Goal: Find specific fact: Find specific fact

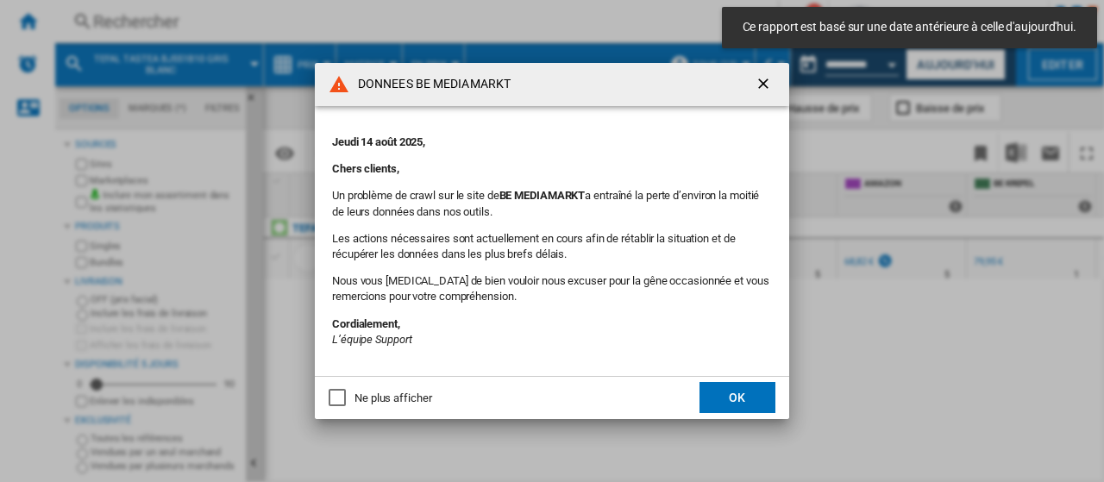
click at [764, 83] on ng-md-icon "getI18NText('BUTTONS.CLOSE_DIALOG')" at bounding box center [764, 85] width 21 height 21
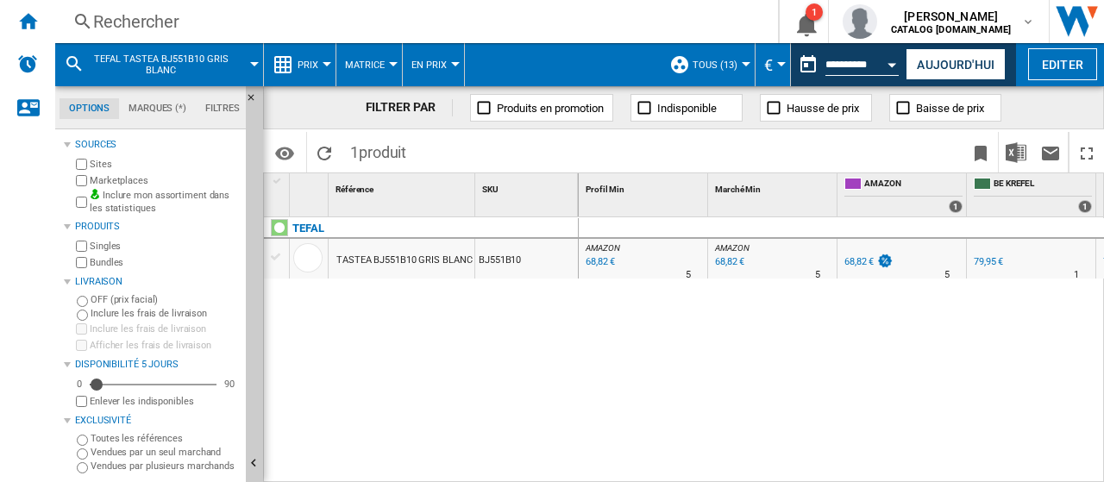
click at [152, 16] on div "Rechercher" at bounding box center [413, 21] width 640 height 24
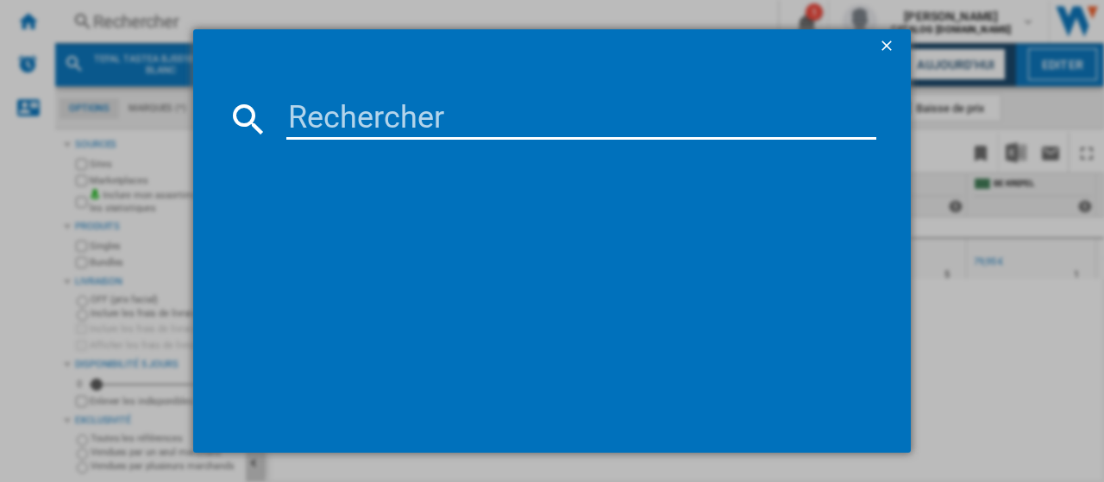
click at [321, 119] on input at bounding box center [581, 118] width 590 height 41
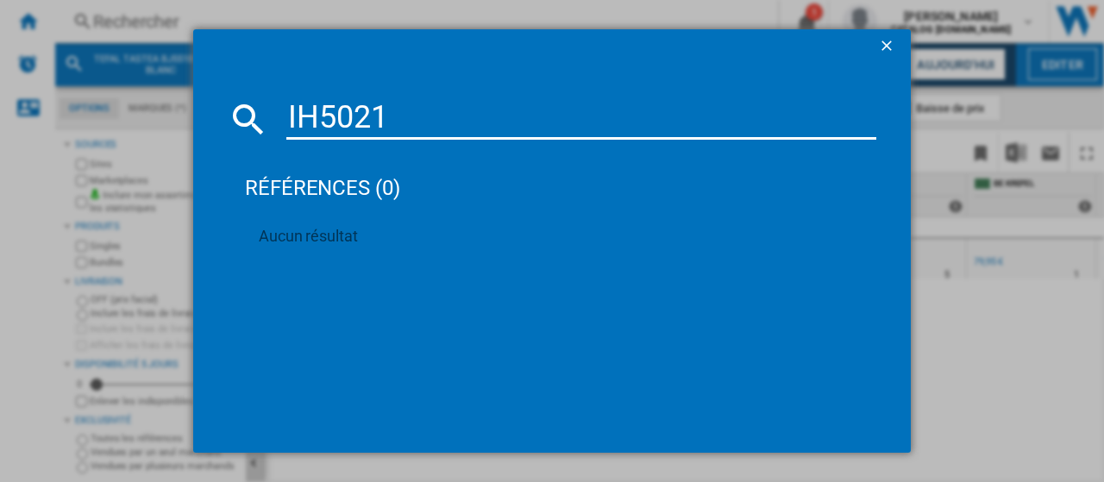
type input "IH5021"
click at [891, 46] on ng-md-icon "getI18NText('BUTTONS.CLOSE_DIALOG')" at bounding box center [888, 47] width 21 height 21
